Goal: Check status

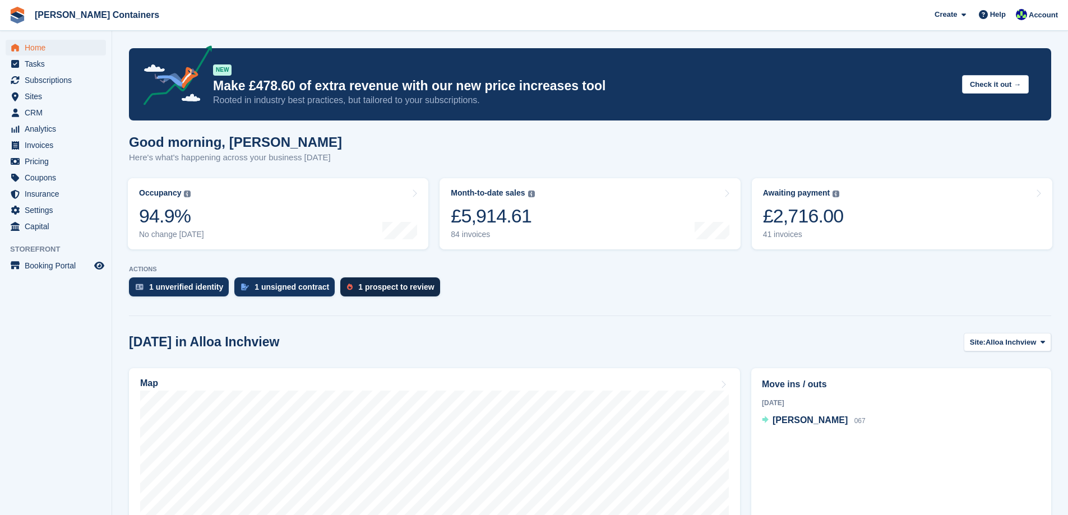
click at [388, 289] on div "1 prospect to review" at bounding box center [396, 287] width 76 height 9
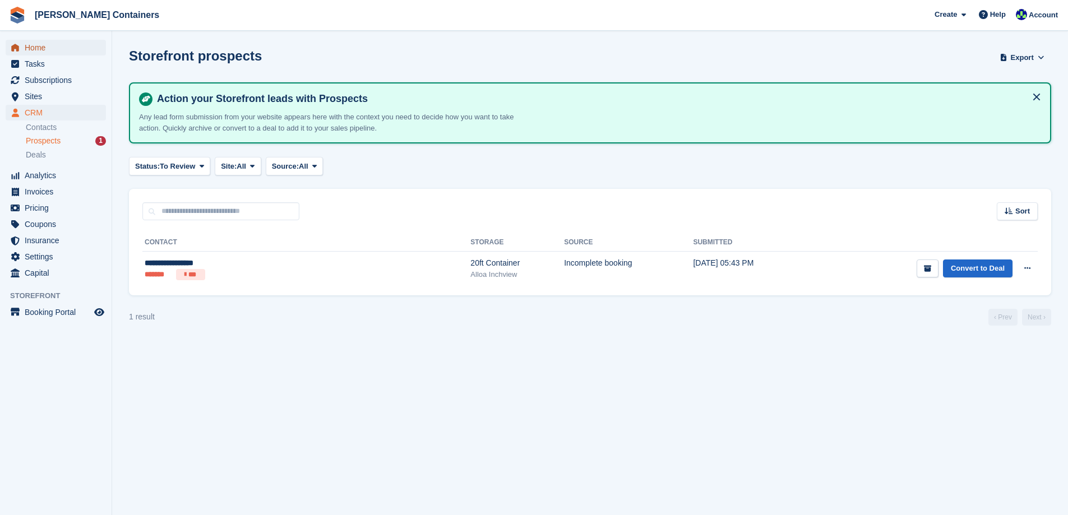
click at [35, 49] on span "Home" at bounding box center [58, 48] width 67 height 16
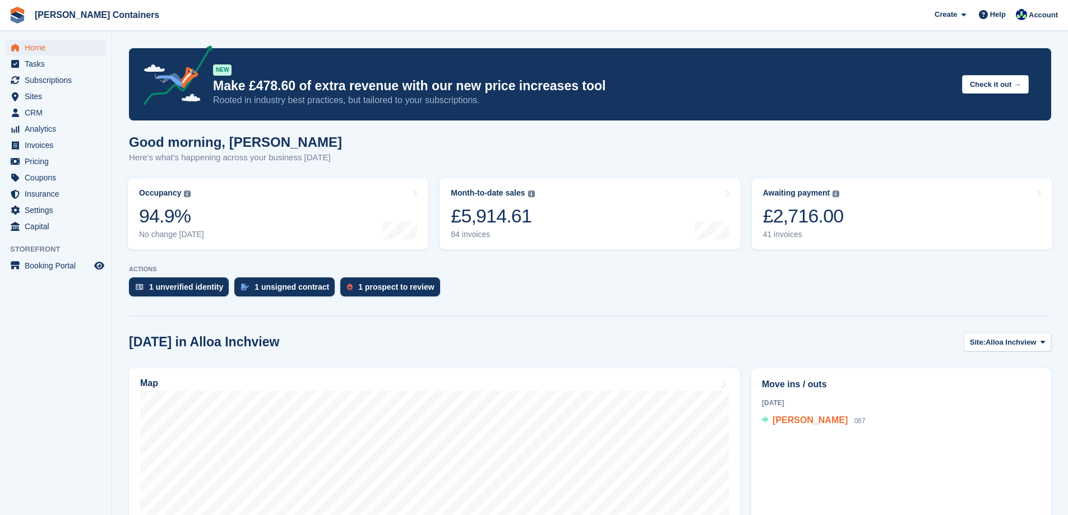
click at [799, 424] on span "[PERSON_NAME]" at bounding box center [810, 420] width 75 height 10
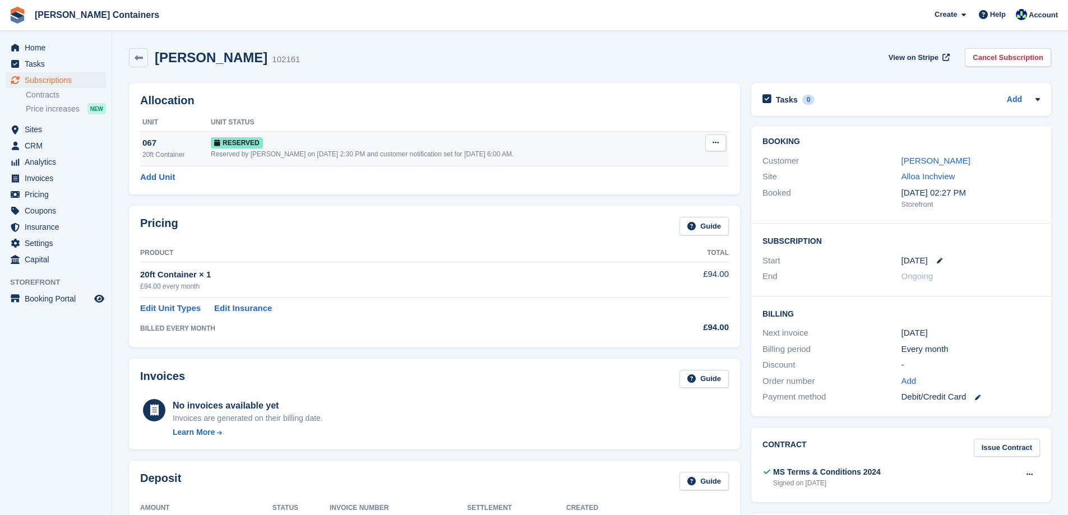
click at [551, 146] on div "Reserved" at bounding box center [451, 143] width 481 height 12
click at [39, 46] on span "Home" at bounding box center [58, 48] width 67 height 16
